Goal: Task Accomplishment & Management: Complete application form

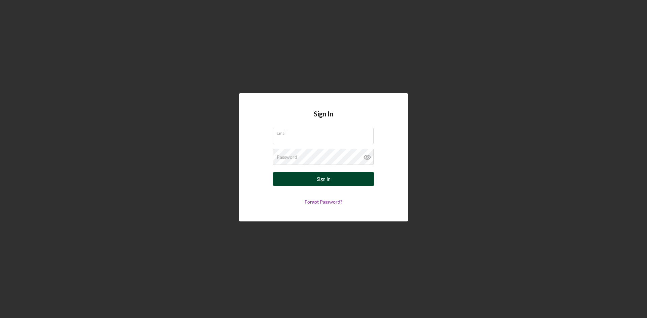
type input "[EMAIL_ADDRESS][PERSON_NAME][DOMAIN_NAME]"
click at [328, 181] on div "Sign In" at bounding box center [324, 178] width 14 height 13
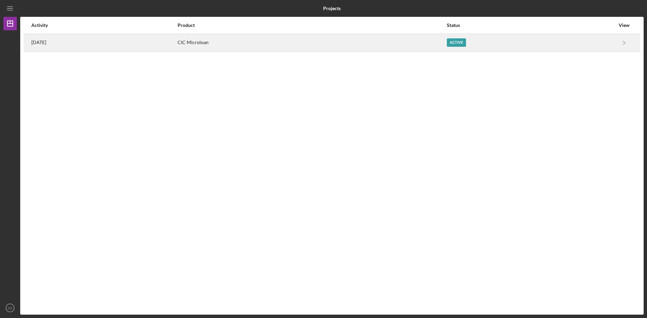
click at [464, 36] on div "Active" at bounding box center [531, 42] width 168 height 17
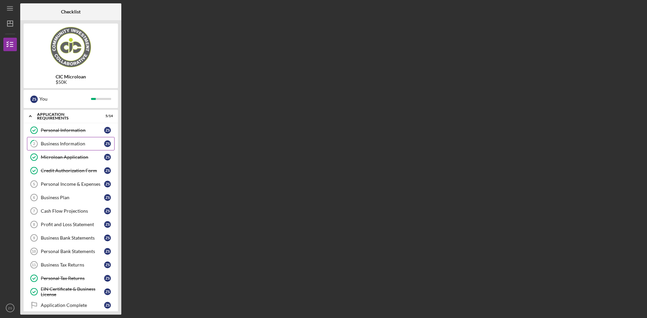
click at [84, 142] on div "Business Information" at bounding box center [72, 143] width 63 height 5
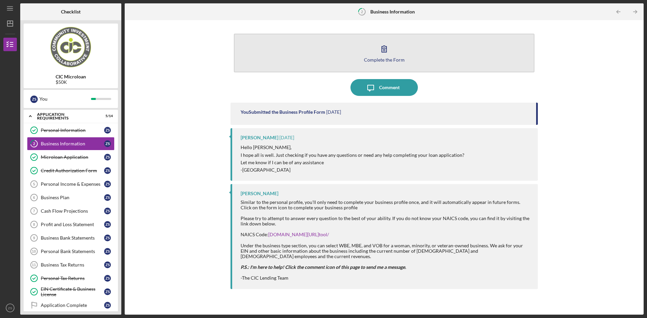
click at [385, 49] on icon "button" at bounding box center [384, 48] width 17 height 17
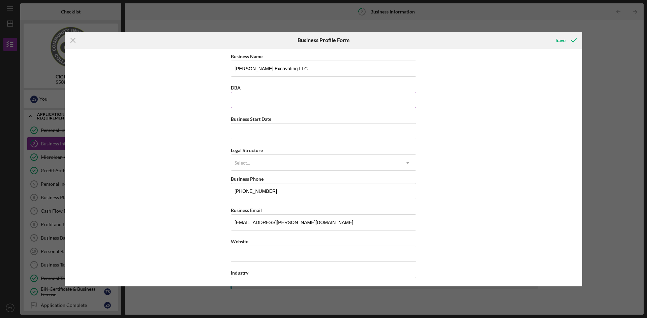
click at [280, 106] on input "DBA" at bounding box center [323, 100] width 185 height 16
click at [252, 137] on input "Business Start Date" at bounding box center [323, 131] width 185 height 16
type input "[DATE]"
click at [268, 155] on div "Select..." at bounding box center [315, 162] width 168 height 15
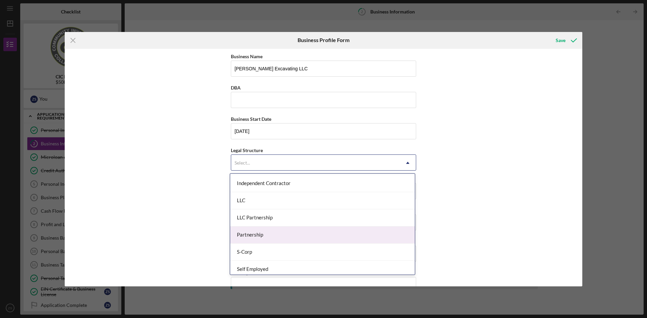
scroll to position [101, 0]
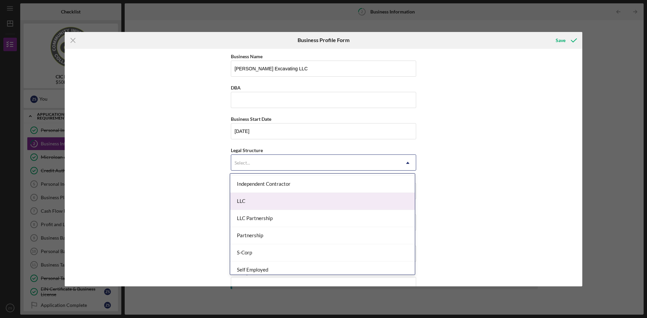
click at [270, 205] on div "LLC" at bounding box center [322, 201] width 185 height 17
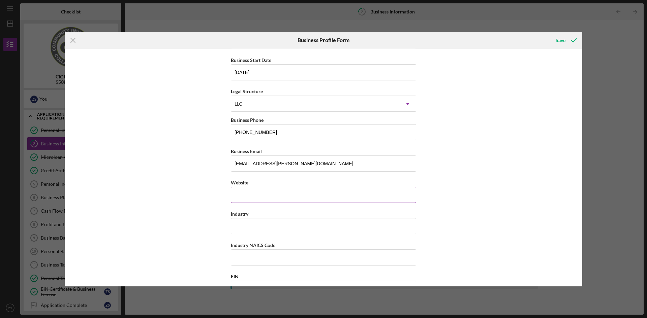
scroll to position [67, 0]
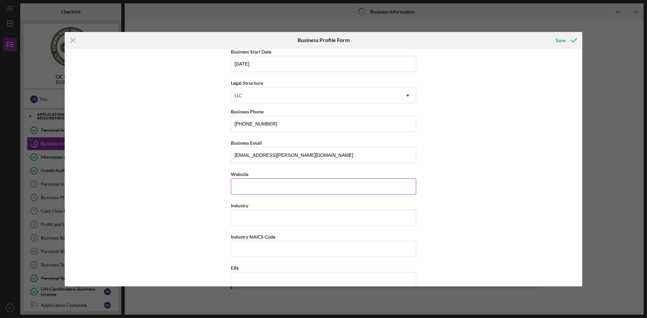
click at [256, 186] on input "Website" at bounding box center [323, 187] width 185 height 16
type input "s"
type input "[DOMAIN_NAME][PERSON_NAME]"
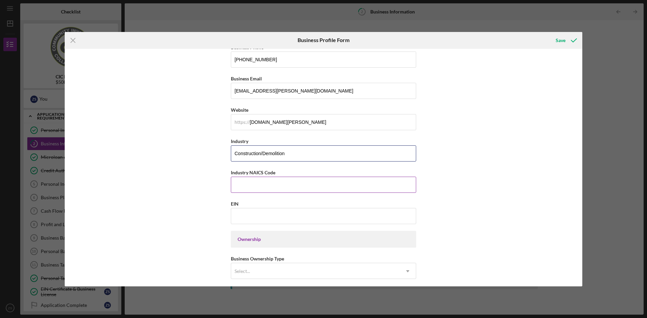
scroll to position [135, 0]
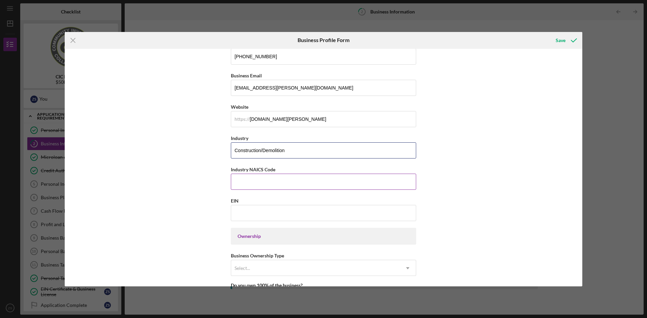
type input "Construction/Demolition"
click at [255, 182] on input "Industry NAICS Code" at bounding box center [323, 182] width 185 height 16
type input "238910"
click at [283, 212] on input "EIN" at bounding box center [323, 213] width 185 height 16
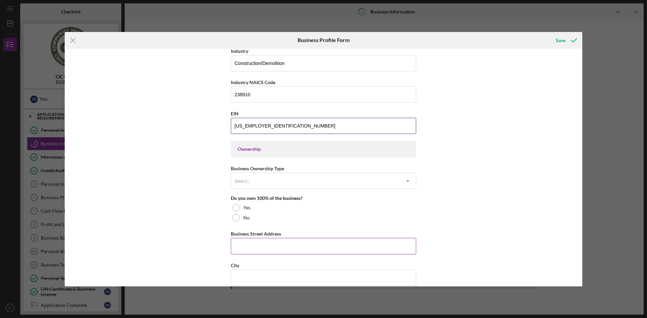
scroll to position [303, 0]
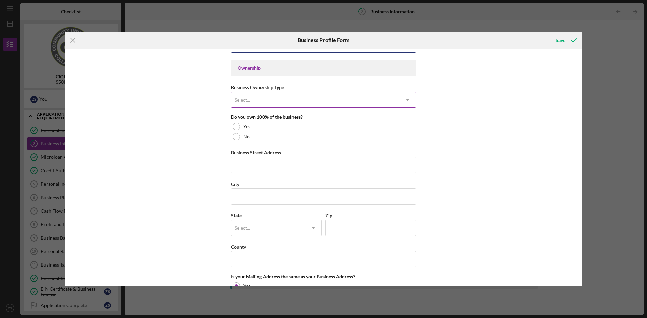
type input "[US_EMPLOYER_IDENTIFICATION_NUMBER]"
click at [252, 95] on div "Select..." at bounding box center [315, 99] width 168 height 15
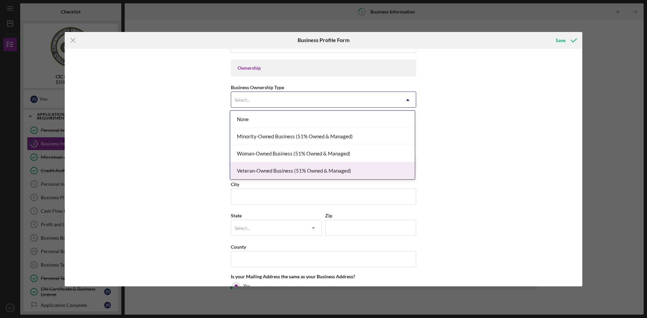
click at [294, 168] on div "Veteran-Owned Business (51% Owned & Managed)" at bounding box center [322, 170] width 185 height 17
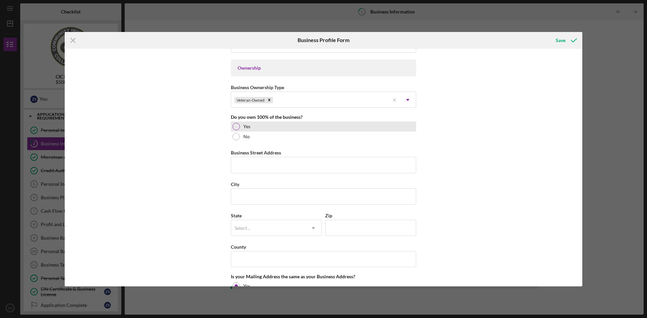
click at [265, 128] on div "Yes" at bounding box center [323, 127] width 185 height 10
click at [276, 169] on input "Business Street Address" at bounding box center [323, 165] width 185 height 16
type input "[STREET_ADDRESS]"
type input "[GEOGRAPHIC_DATA]"
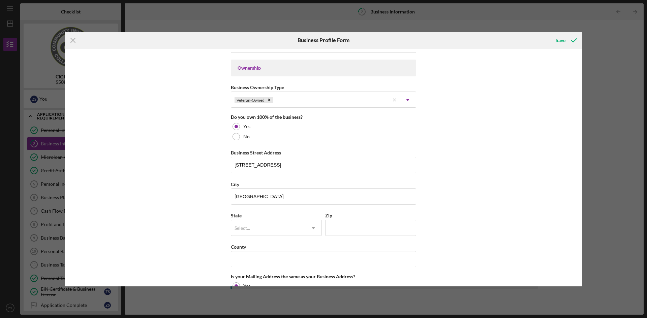
type input "VA"
type input "20106"
type input "VA"
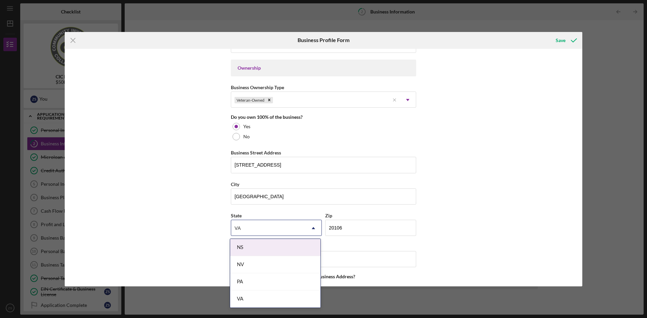
click at [253, 296] on div "VA" at bounding box center [275, 299] width 90 height 17
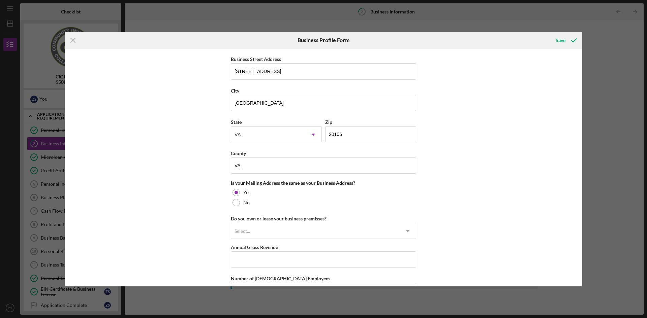
scroll to position [404, 0]
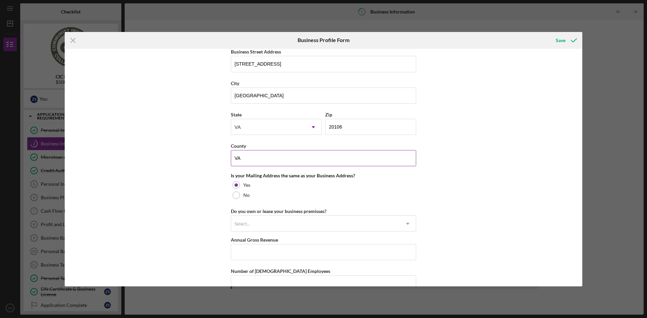
click at [248, 157] on input "VA" at bounding box center [323, 158] width 185 height 16
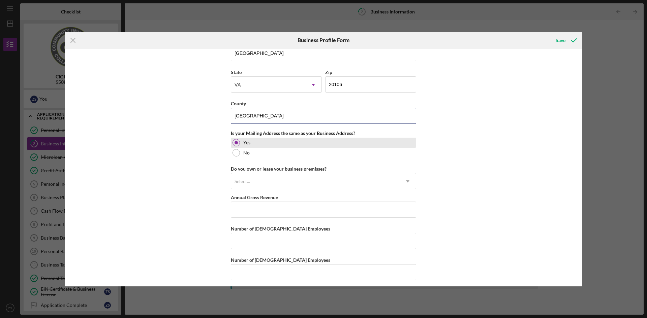
scroll to position [451, 0]
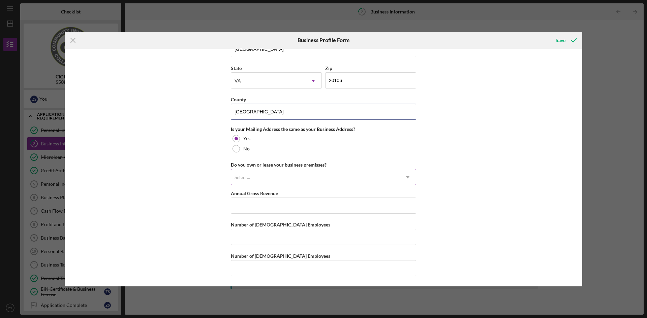
type input "[GEOGRAPHIC_DATA]"
click at [315, 178] on div "Select..." at bounding box center [315, 177] width 168 height 15
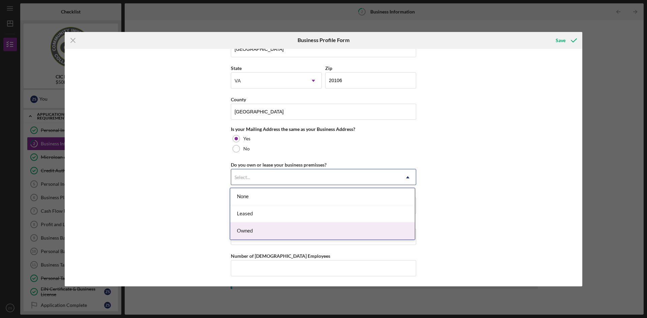
click at [292, 230] on div "Owned" at bounding box center [322, 231] width 185 height 17
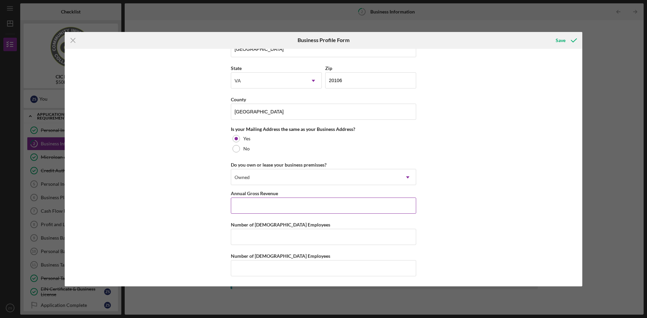
click at [291, 210] on input "Annual Gross Revenue" at bounding box center [323, 206] width 185 height 16
type input "$120,000"
click at [301, 235] on input "Number of [DEMOGRAPHIC_DATA] Employees" at bounding box center [323, 237] width 185 height 16
type input "1"
click at [292, 266] on input "Number of [DEMOGRAPHIC_DATA] Employees" at bounding box center [323, 268] width 185 height 16
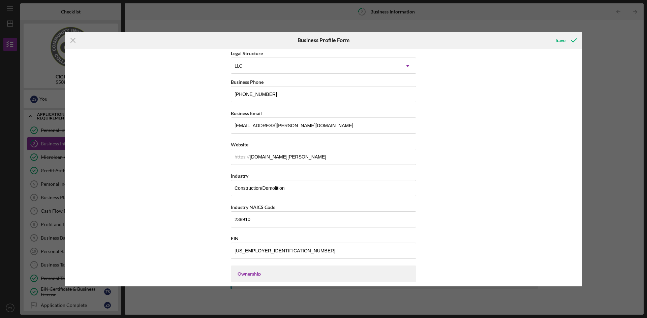
scroll to position [0, 0]
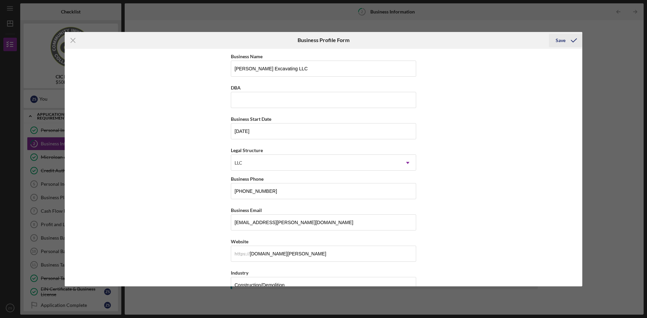
type input "1"
click at [566, 37] on icon "submit" at bounding box center [573, 40] width 17 height 17
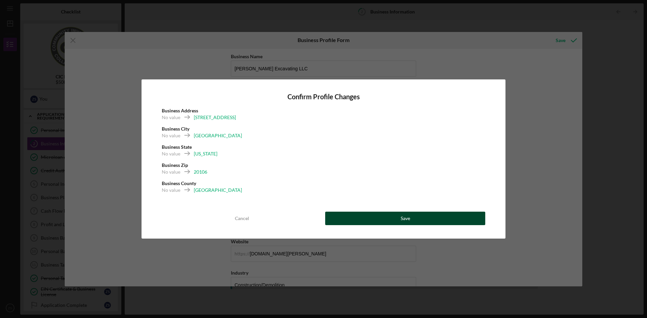
click at [409, 218] on div "Save" at bounding box center [405, 218] width 9 height 13
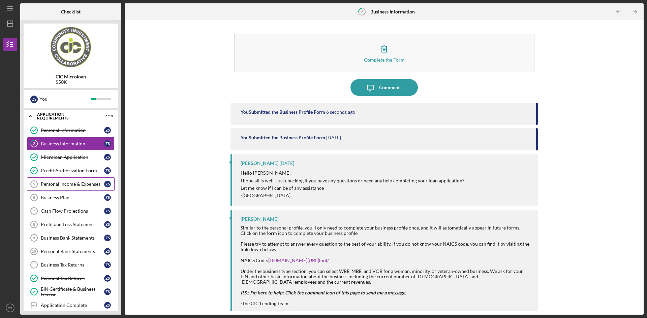
click at [76, 186] on div "Personal Income & Expenses" at bounding box center [72, 184] width 63 height 5
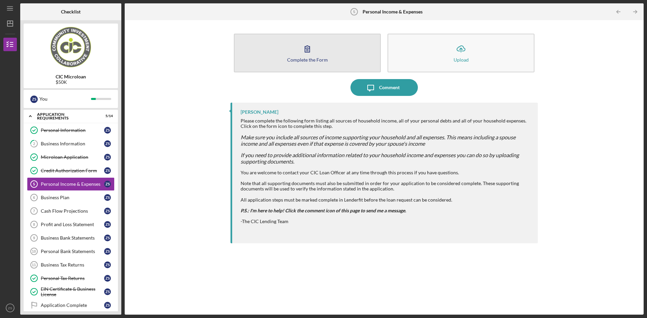
click at [302, 46] on icon "button" at bounding box center [307, 48] width 17 height 17
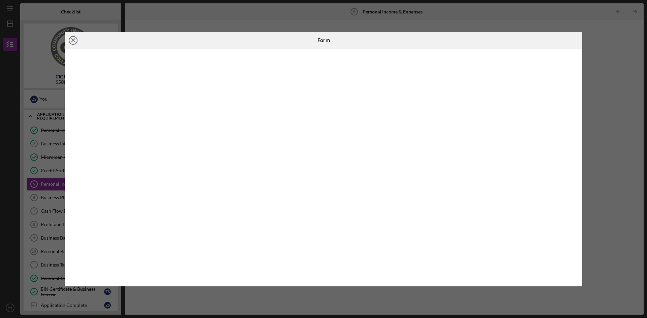
click at [74, 45] on icon "Icon/Close" at bounding box center [73, 40] width 17 height 17
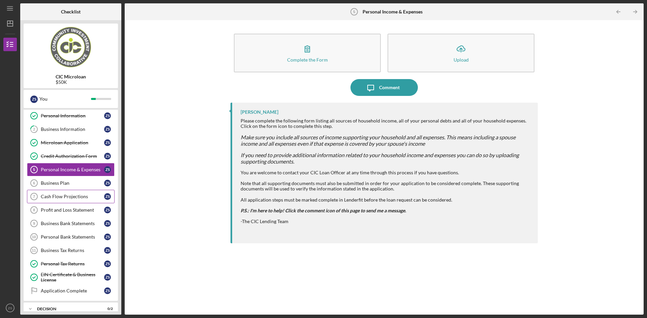
scroll to position [34, 0]
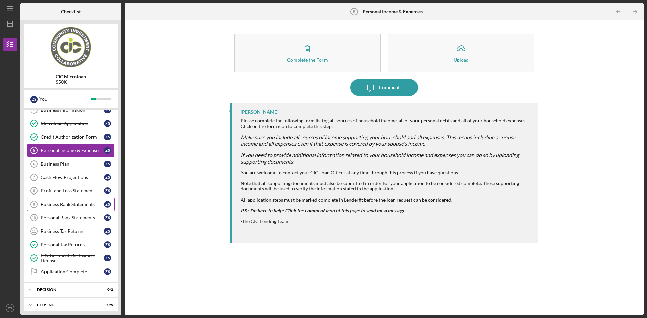
click at [74, 206] on div "Business Bank Statements" at bounding box center [72, 204] width 63 height 5
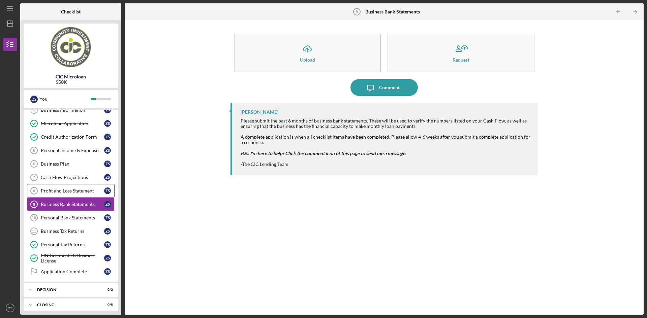
scroll to position [38, 0]
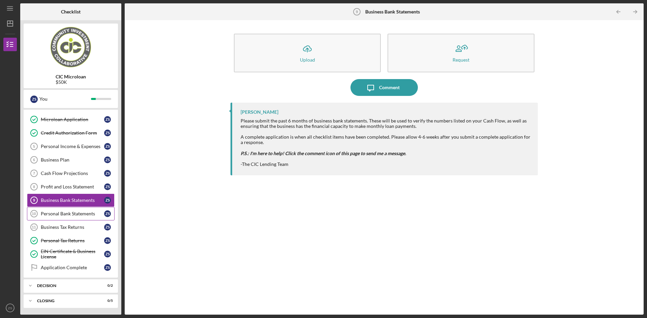
click at [78, 217] on link "Personal Bank Statements 10 Personal Bank Statements Z S" at bounding box center [71, 213] width 88 height 13
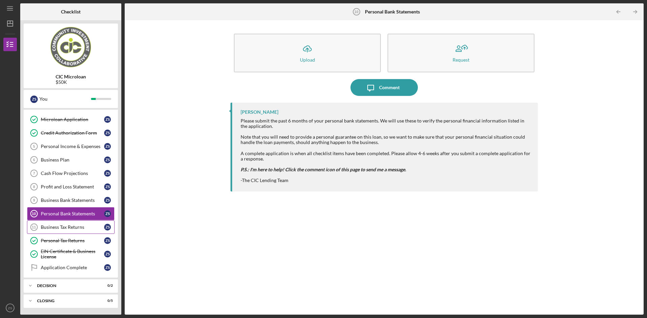
click at [75, 228] on div "Business Tax Returns" at bounding box center [72, 227] width 63 height 5
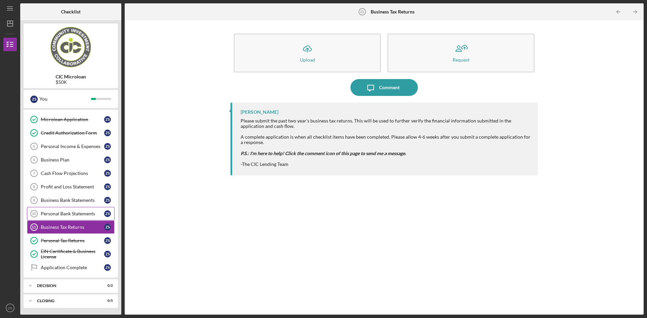
click at [71, 219] on link "Personal Bank Statements 10 Personal Bank Statements Z S" at bounding box center [71, 213] width 88 height 13
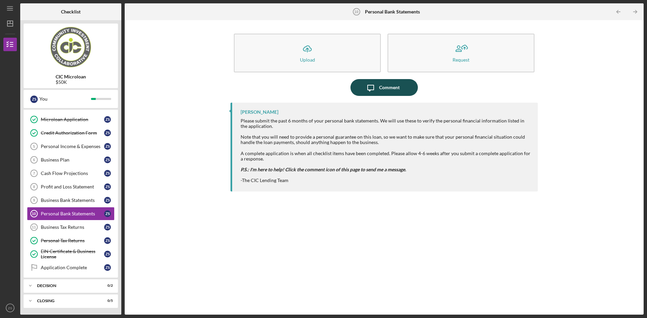
click at [384, 90] on div "Comment" at bounding box center [389, 87] width 21 height 17
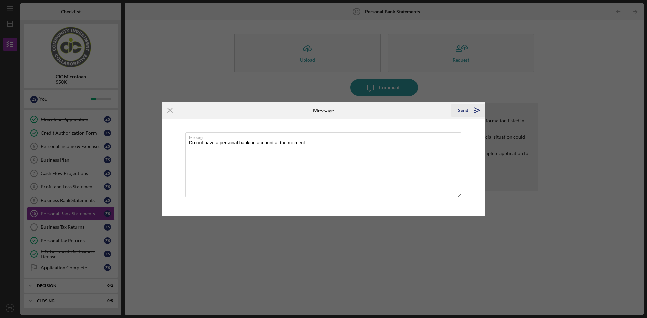
type textarea "Do not have a personal banking account at the moment"
click at [479, 113] on icon "Icon/icon-invite-send" at bounding box center [476, 110] width 17 height 17
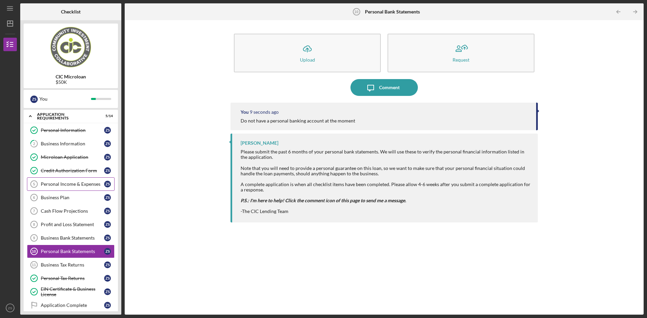
click at [82, 185] on div "Personal Income & Expenses" at bounding box center [72, 184] width 63 height 5
